Goal: Find specific page/section: Locate a particular part of the current website

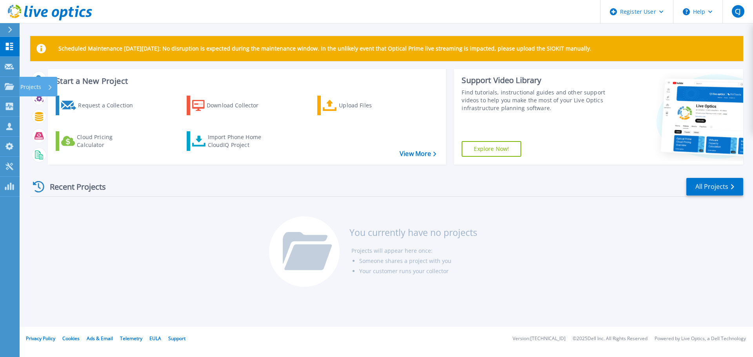
click at [47, 89] on div "Projects" at bounding box center [36, 87] width 32 height 20
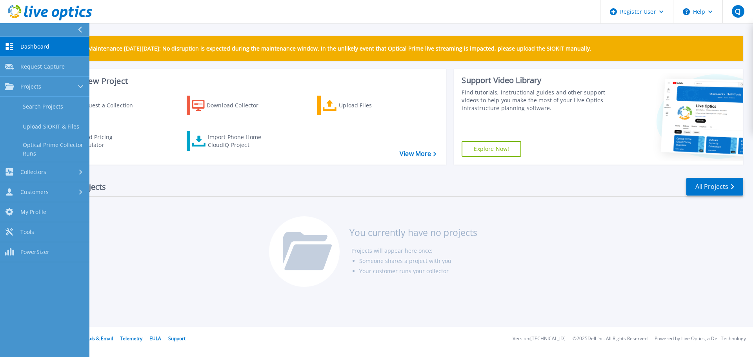
click at [48, 104] on link "Search Projects" at bounding box center [44, 107] width 89 height 20
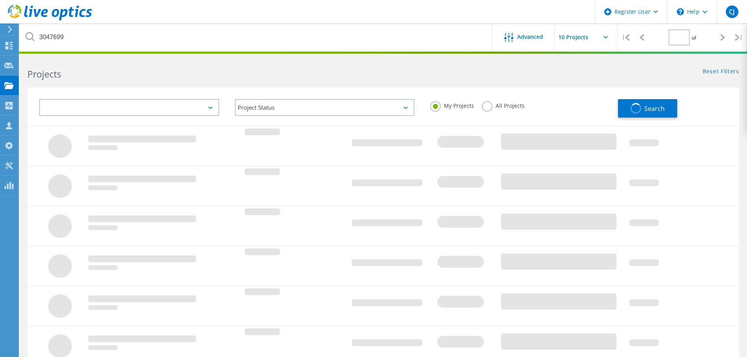
type input "1"
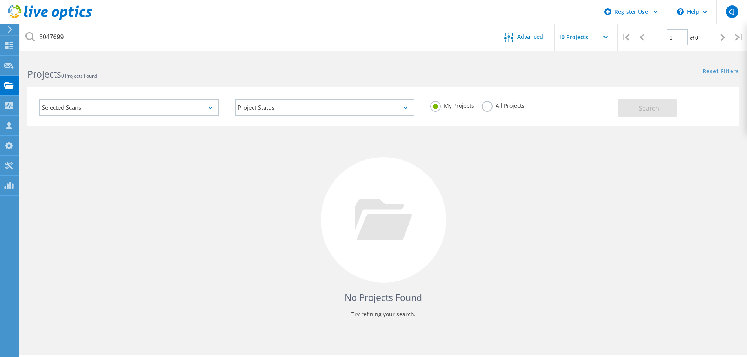
click at [487, 105] on label "All Projects" at bounding box center [503, 104] width 43 height 7
click at [0, 0] on input "All Projects" at bounding box center [0, 0] width 0 height 0
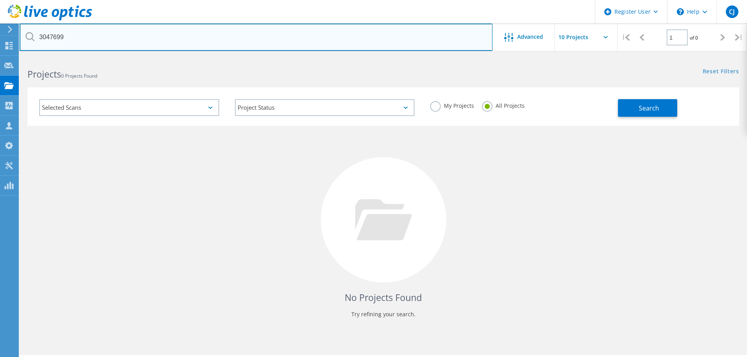
click at [114, 35] on input "3047699" at bounding box center [256, 37] width 473 height 27
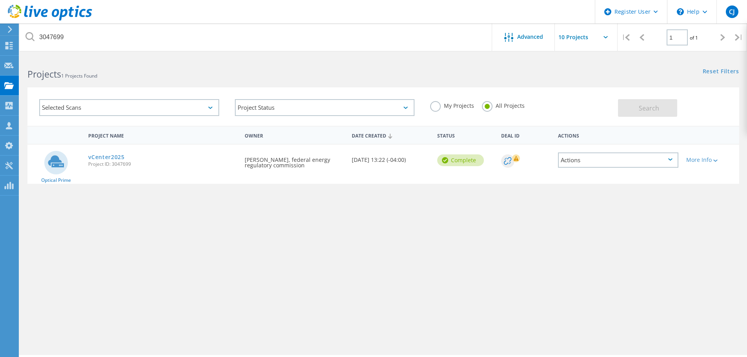
click at [105, 158] on link "vCenter2025" at bounding box center [106, 156] width 36 height 5
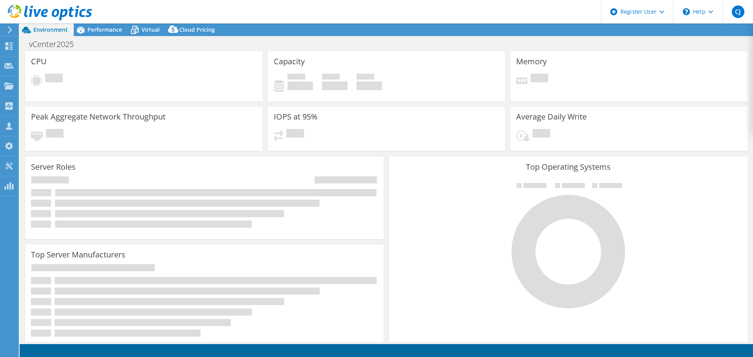
select select "USD"
select select "USEast"
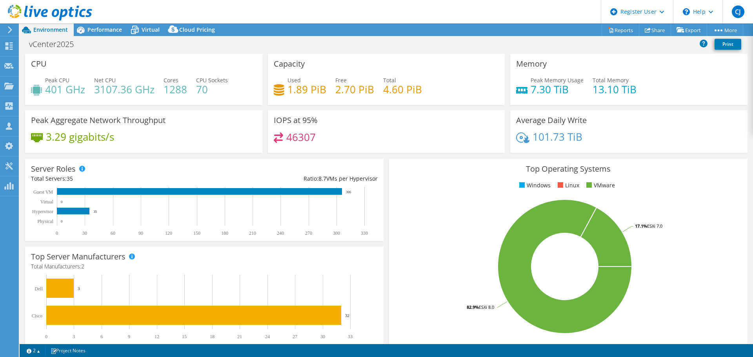
click at [91, 30] on span "Performance" at bounding box center [104, 29] width 35 height 7
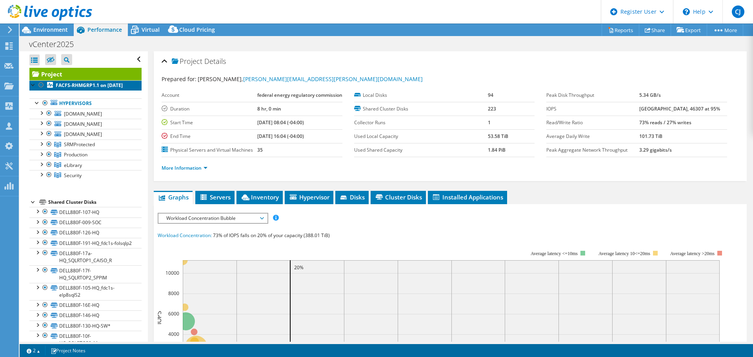
click at [78, 90] on link "FACFS-RHMGRP1.1 on [DATE]" at bounding box center [85, 85] width 112 height 10
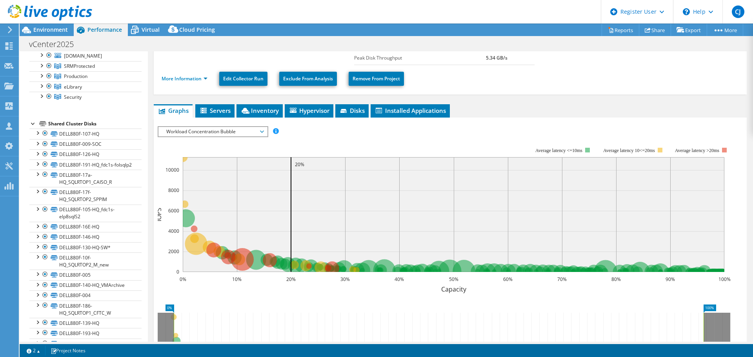
scroll to position [118, 0]
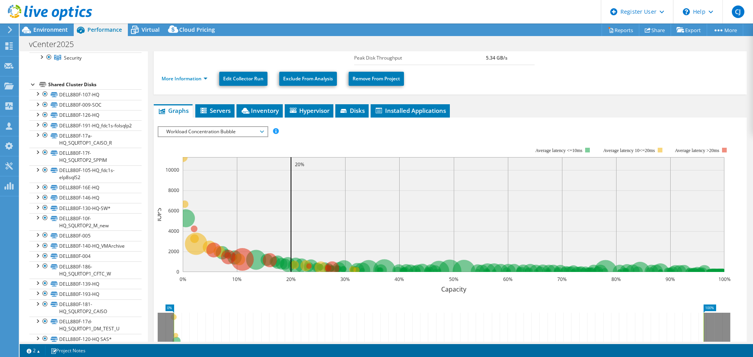
click at [197, 133] on span "Workload Concentration Bubble" at bounding box center [212, 131] width 101 height 9
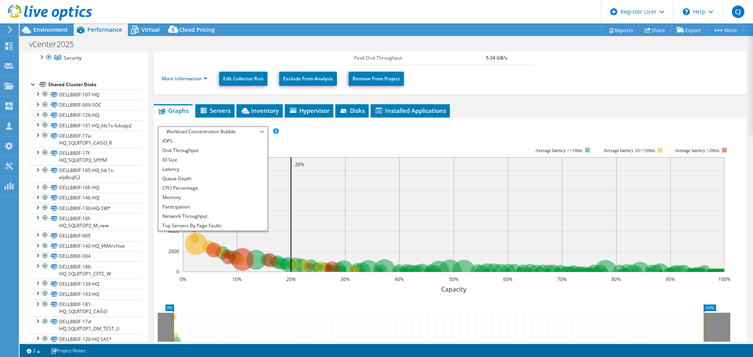
click at [197, 187] on li "CPU Percentage" at bounding box center [212, 187] width 109 height 9
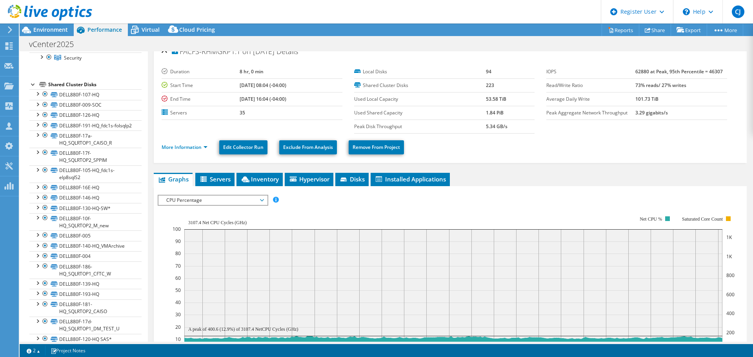
scroll to position [0, 0]
